Goal: Information Seeking & Learning: Learn about a topic

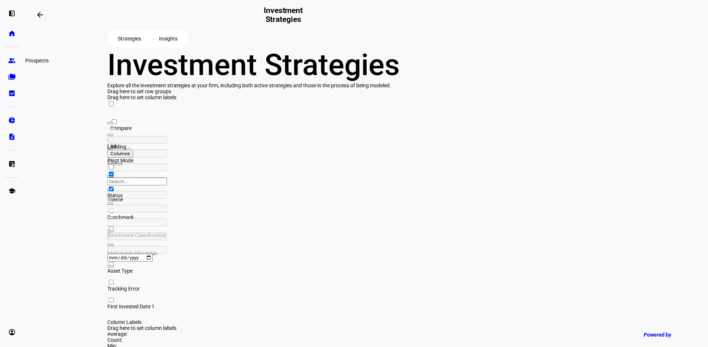
click at [14, 60] on eth-mat-symbol "group" at bounding box center [11, 60] width 7 height 7
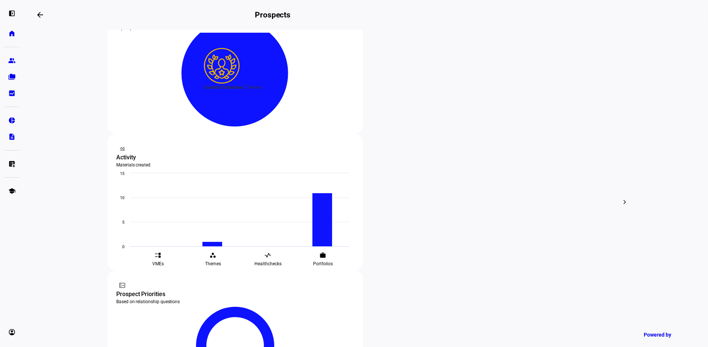
scroll to position [168, 0]
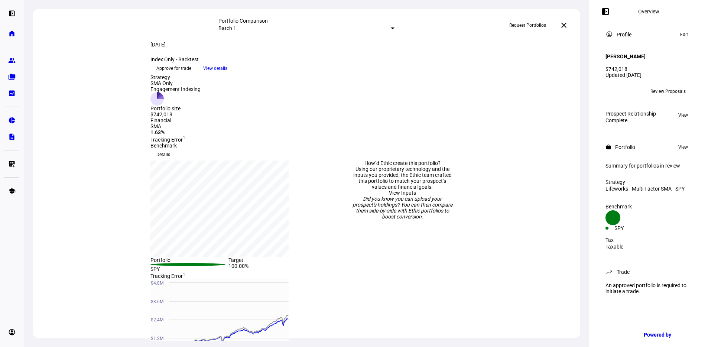
click at [664, 86] on span "Review Proposals" at bounding box center [667, 91] width 35 height 12
click at [667, 87] on span "Review Proposals" at bounding box center [667, 91] width 35 height 12
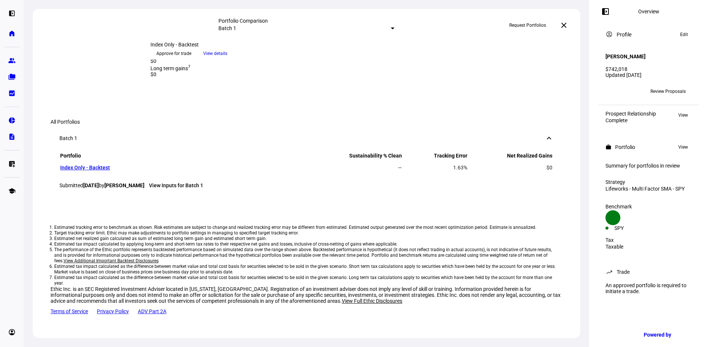
scroll to position [531, 0]
click at [101, 170] on link "Index Only - Backtest" at bounding box center [85, 168] width 50 height 6
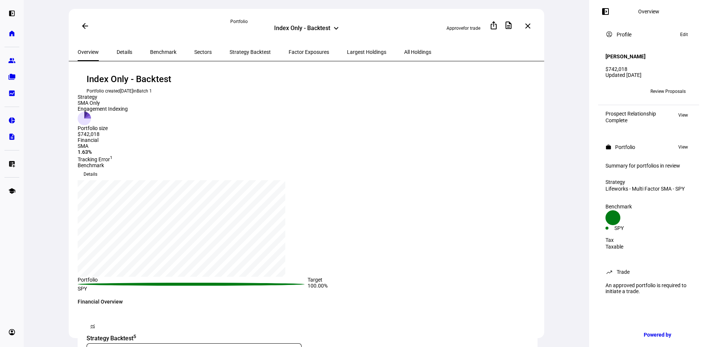
click at [125, 54] on span "Details" at bounding box center [125, 52] width 16 height 18
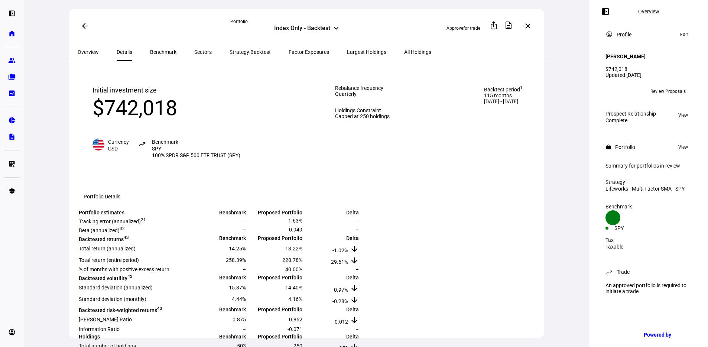
click at [152, 52] on span "Benchmark" at bounding box center [163, 51] width 26 height 5
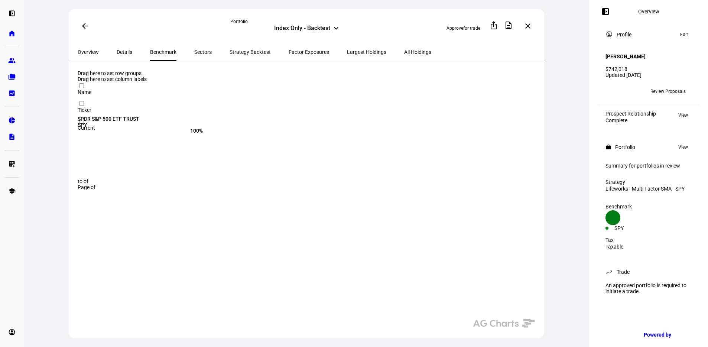
click at [194, 49] on span "Sectors" at bounding box center [202, 51] width 17 height 5
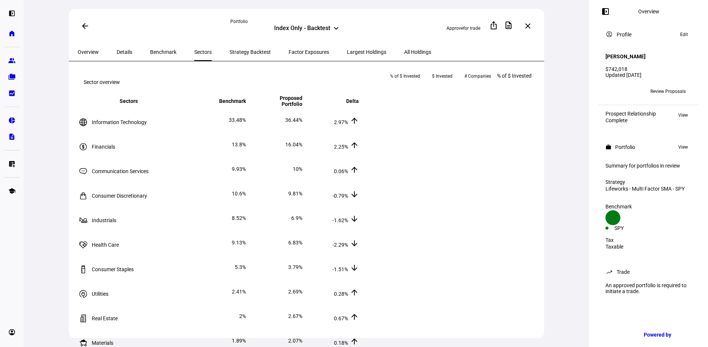
click at [230, 47] on span "Strategy Backtest" at bounding box center [250, 52] width 41 height 18
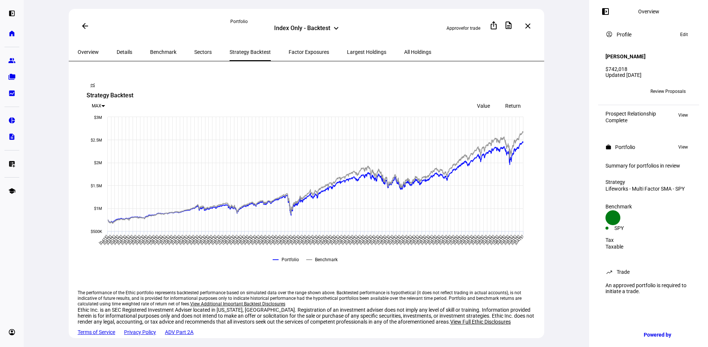
click at [289, 54] on span "Factor Exposures" at bounding box center [309, 52] width 40 height 18
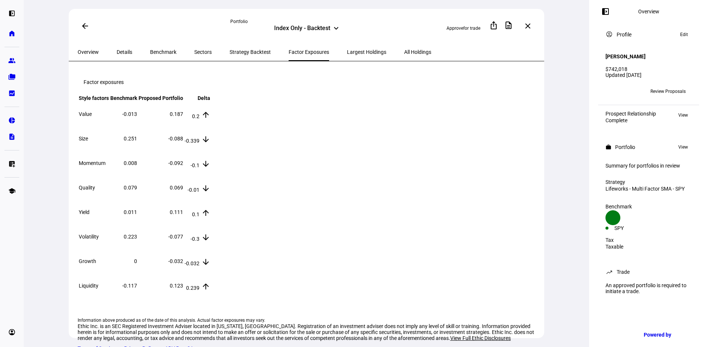
click at [347, 55] on span "Largest Holdings" at bounding box center [366, 52] width 39 height 18
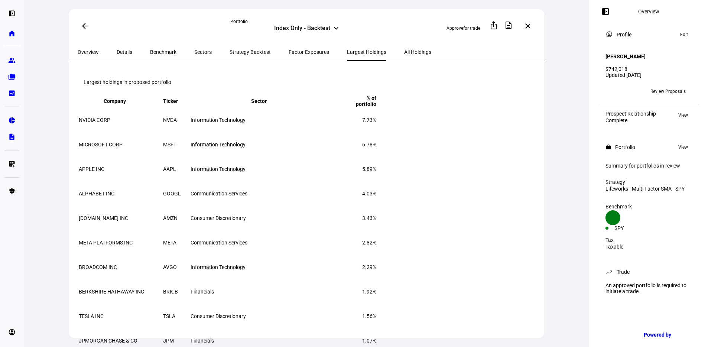
click at [94, 50] on span "Overview" at bounding box center [88, 51] width 21 height 5
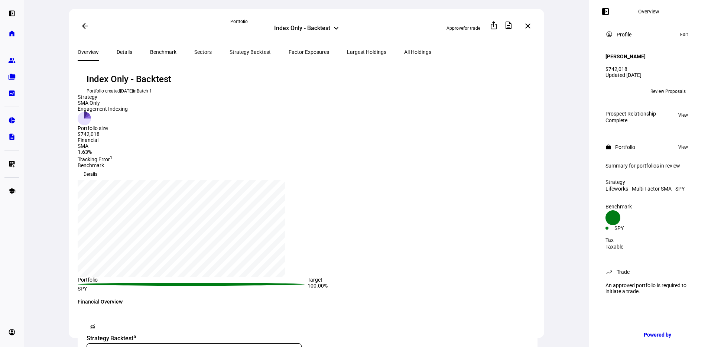
click at [124, 50] on span "Details" at bounding box center [125, 51] width 16 height 5
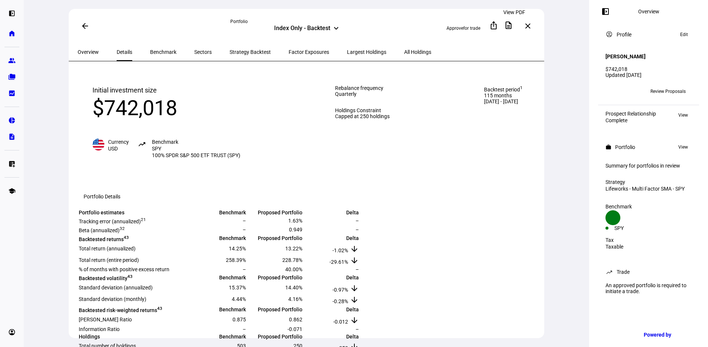
click at [508, 26] on span at bounding box center [509, 25] width 18 height 18
